Goal: Information Seeking & Learning: Check status

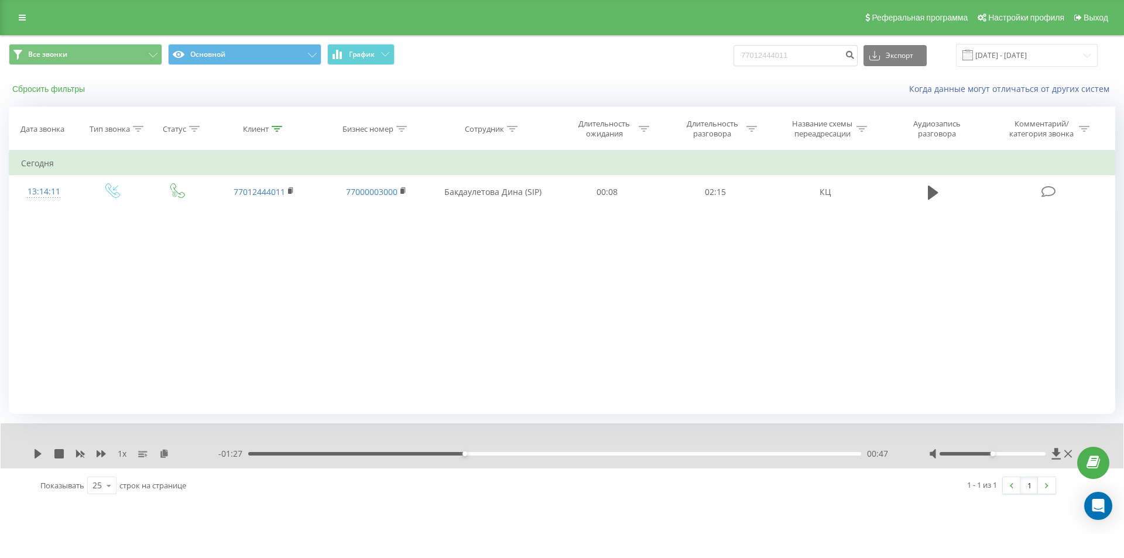
click at [64, 92] on button "Сбросить фильтры" at bounding box center [50, 89] width 82 height 11
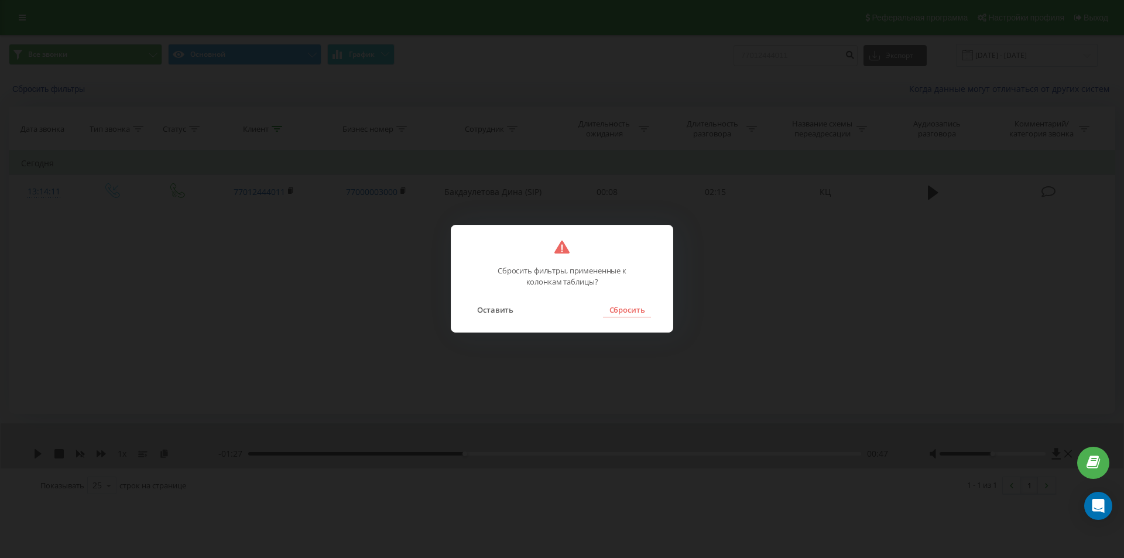
click at [622, 313] on button "Сбросить" at bounding box center [626, 309] width 47 height 15
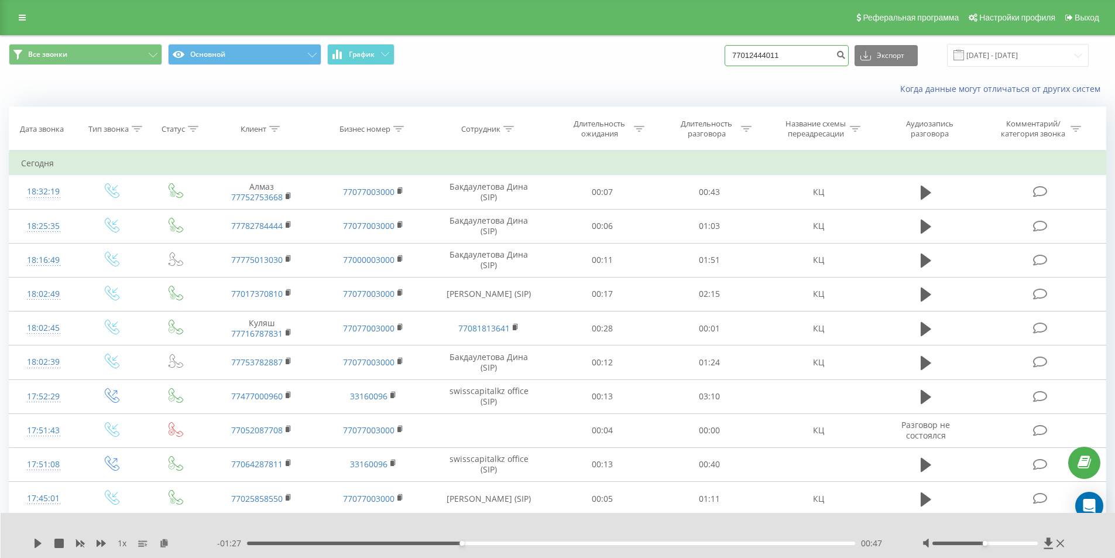
click at [805, 66] on input "77012444011" at bounding box center [787, 55] width 124 height 21
drag, startPoint x: 817, startPoint y: 56, endPoint x: 726, endPoint y: 54, distance: 90.7
click at [726, 54] on div "Все звонки Основной График 77012444011 Экспорт .csv .xls .xlsx 19.06.2025 - 19.…" at bounding box center [557, 55] width 1097 height 23
paste input "778 777 7599"
type input "7 778 777 7599"
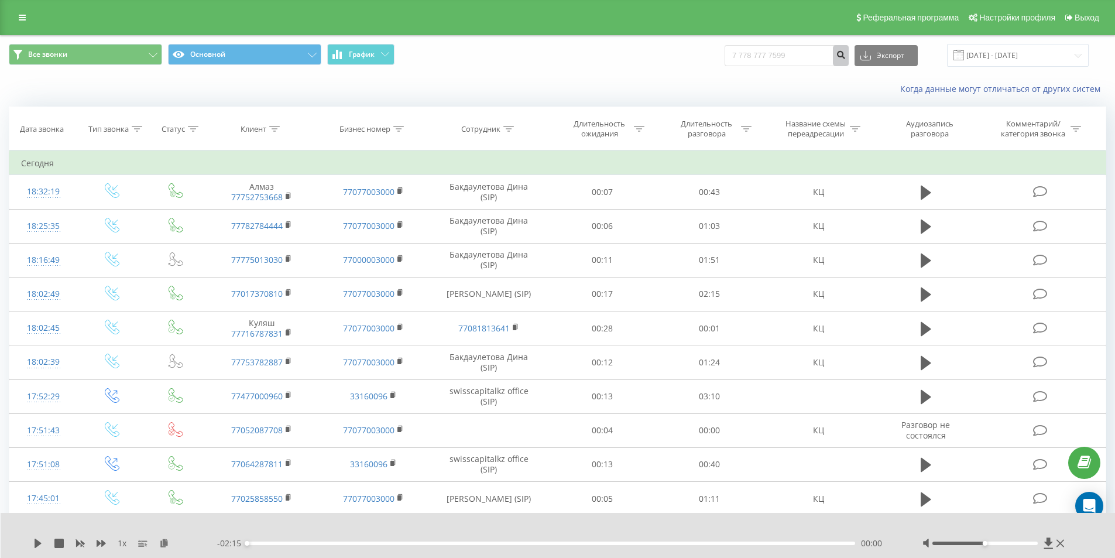
click at [846, 57] on icon "submit" at bounding box center [841, 53] width 10 height 7
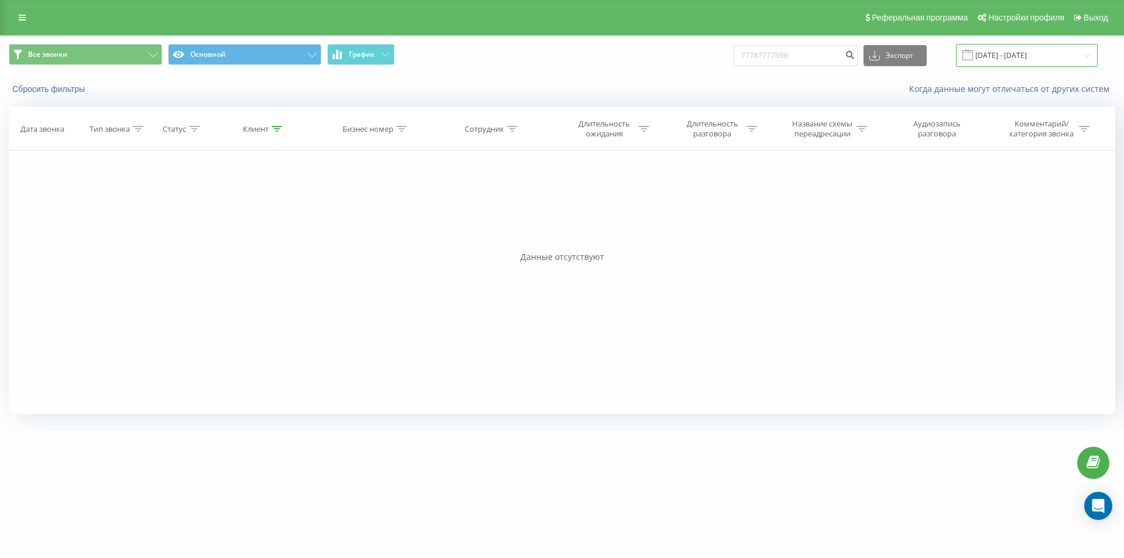
click at [1036, 54] on input "[DATE] - [DATE]" at bounding box center [1027, 55] width 142 height 23
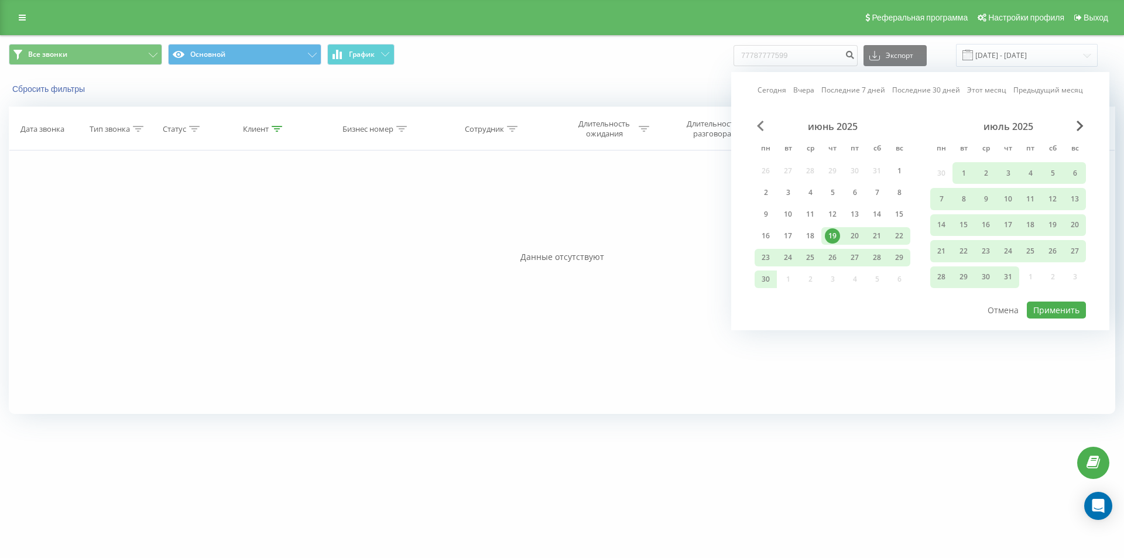
click at [761, 127] on span "Previous Month" at bounding box center [760, 126] width 7 height 11
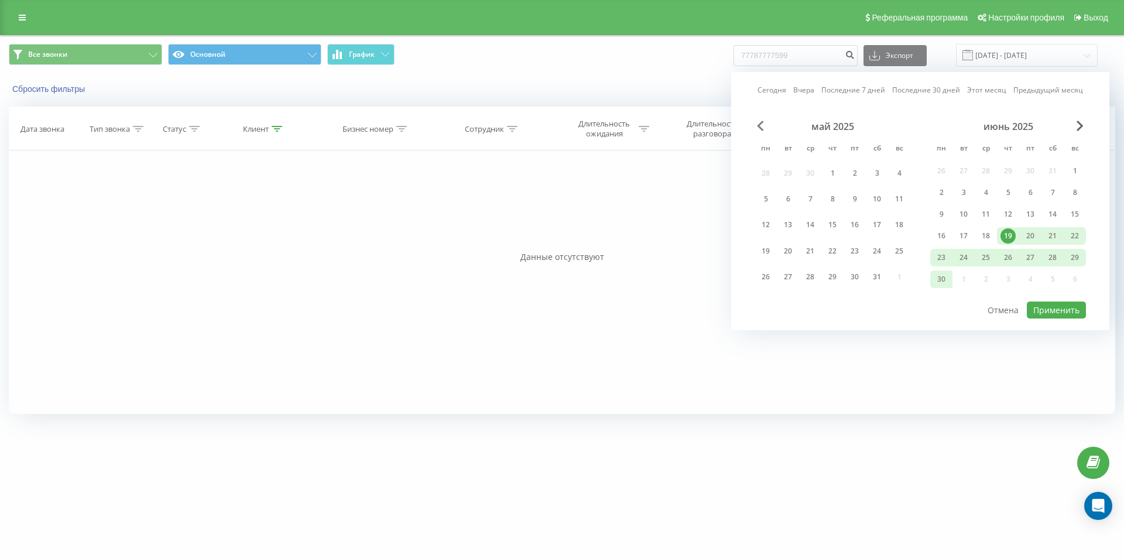
click at [761, 127] on span "Previous Month" at bounding box center [760, 126] width 7 height 11
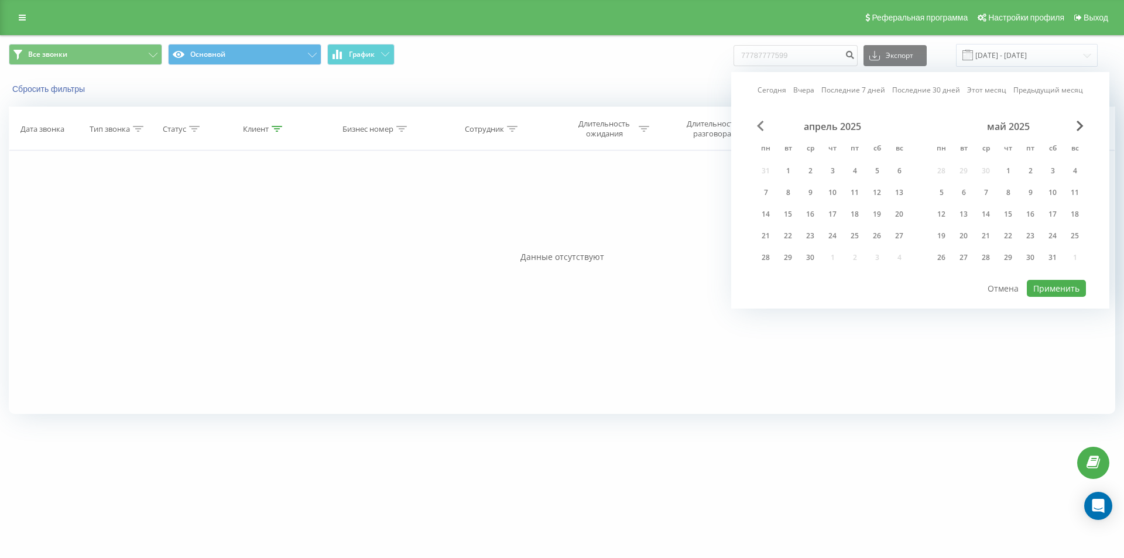
click at [761, 127] on span "Previous Month" at bounding box center [760, 126] width 7 height 11
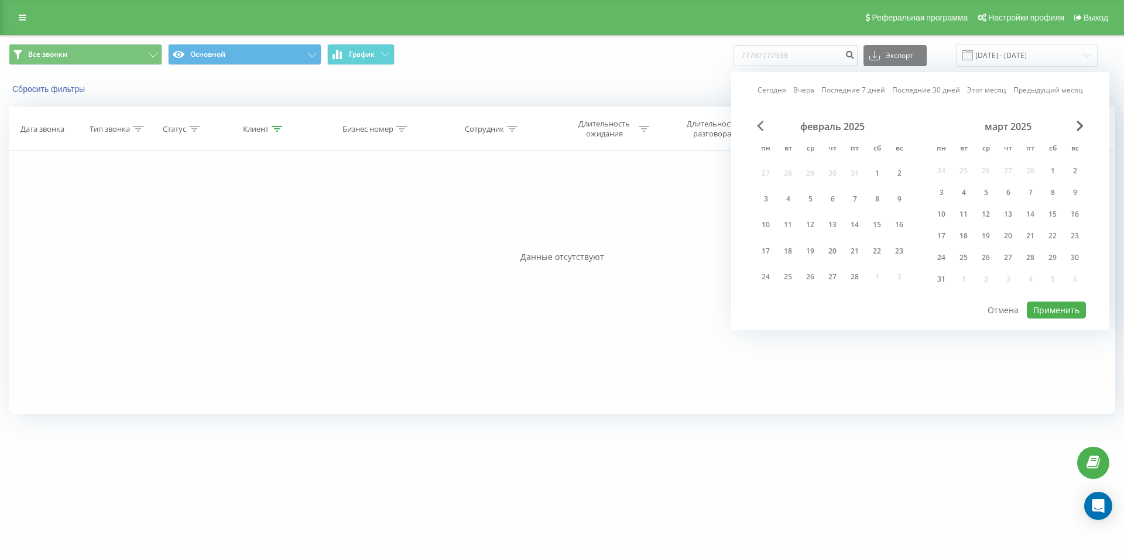
click at [761, 127] on span "Previous Month" at bounding box center [760, 126] width 7 height 11
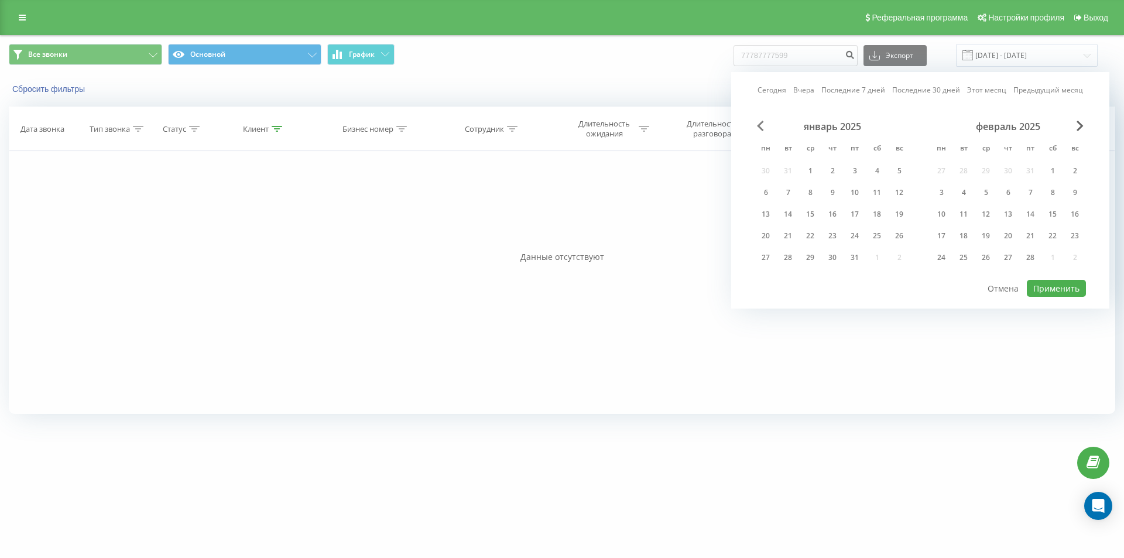
click at [761, 127] on span "Previous Month" at bounding box center [760, 126] width 7 height 11
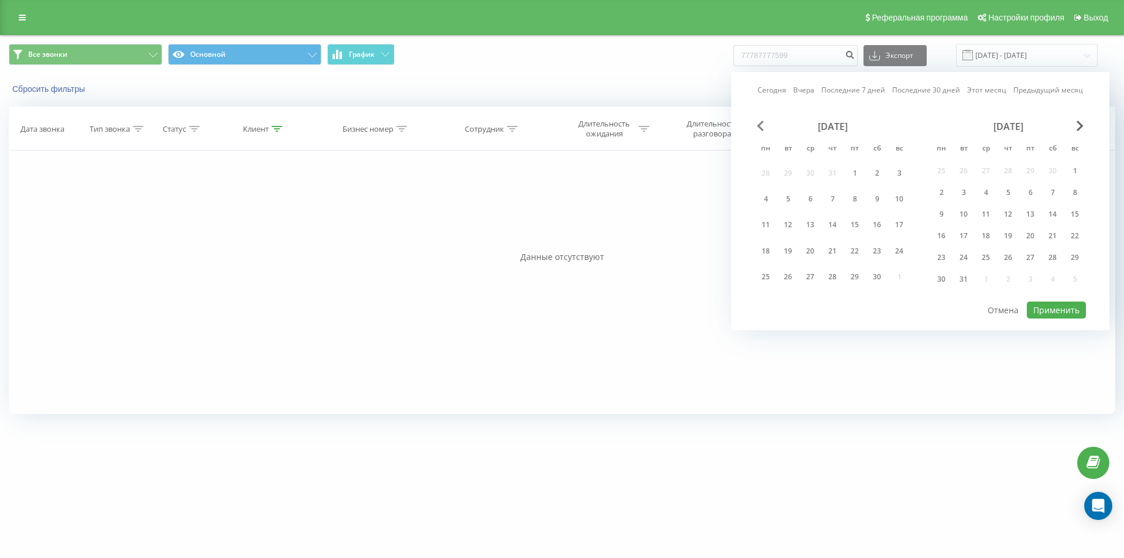
click at [761, 127] on span "Previous Month" at bounding box center [760, 126] width 7 height 11
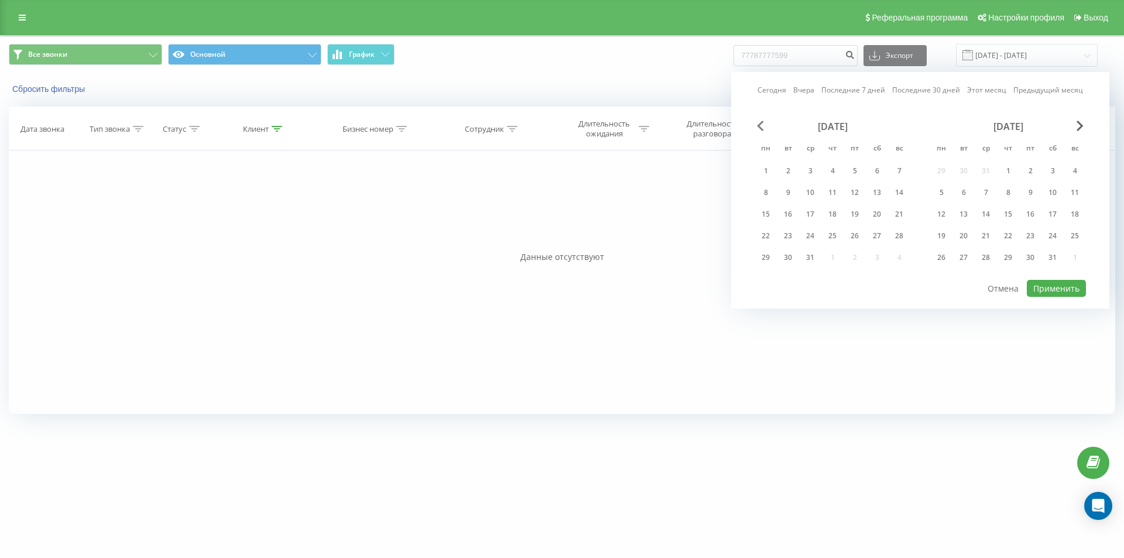
click at [761, 127] on span "Previous Month" at bounding box center [760, 126] width 7 height 11
click at [838, 218] on div "16" at bounding box center [832, 214] width 15 height 15
click at [1051, 288] on button "Применить" at bounding box center [1056, 288] width 59 height 17
type input "[DATE] - [DATE]"
